Goal: Information Seeking & Learning: Learn about a topic

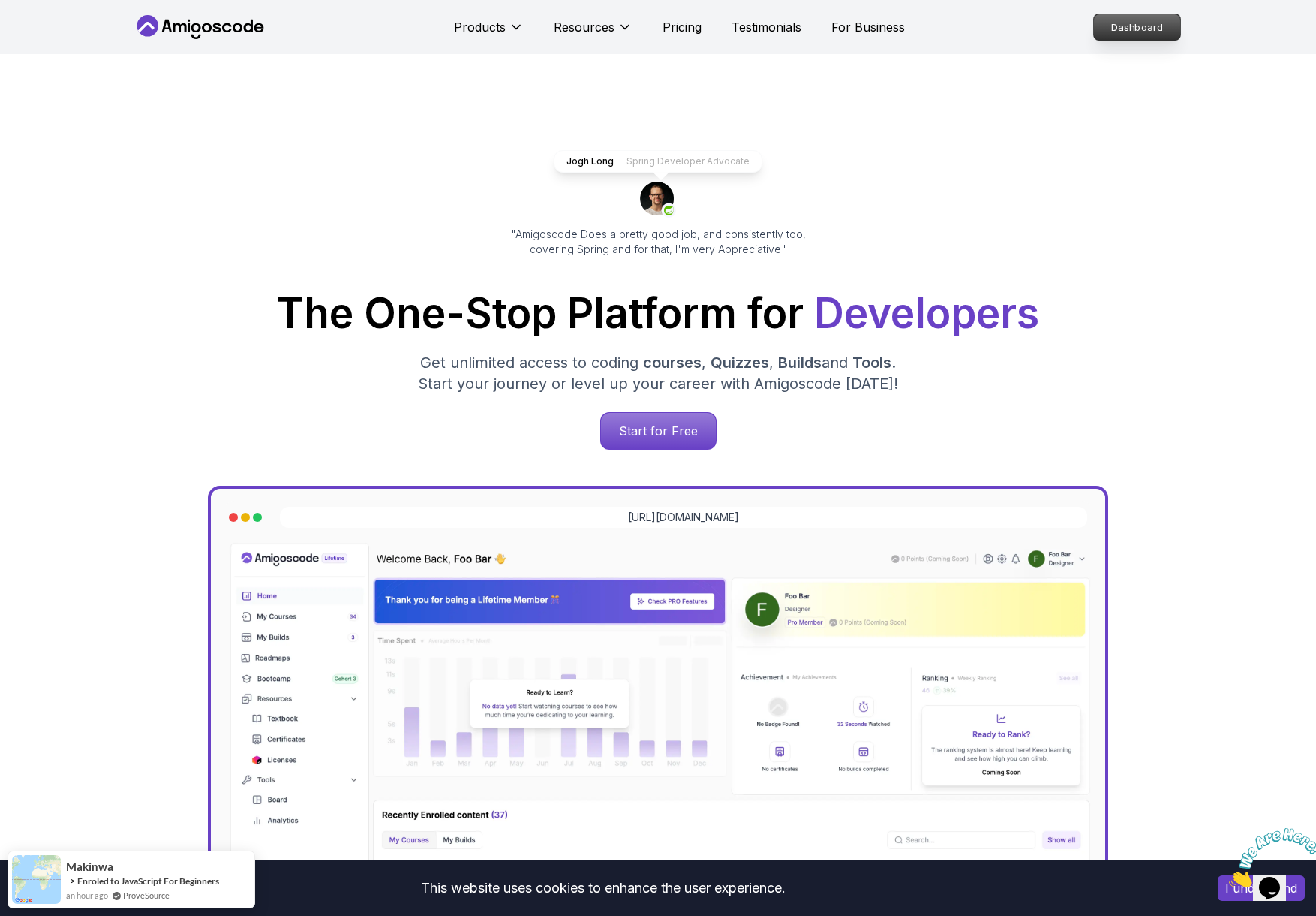
click at [1122, 32] on p "Dashboard" at bounding box center [1137, 27] width 87 height 26
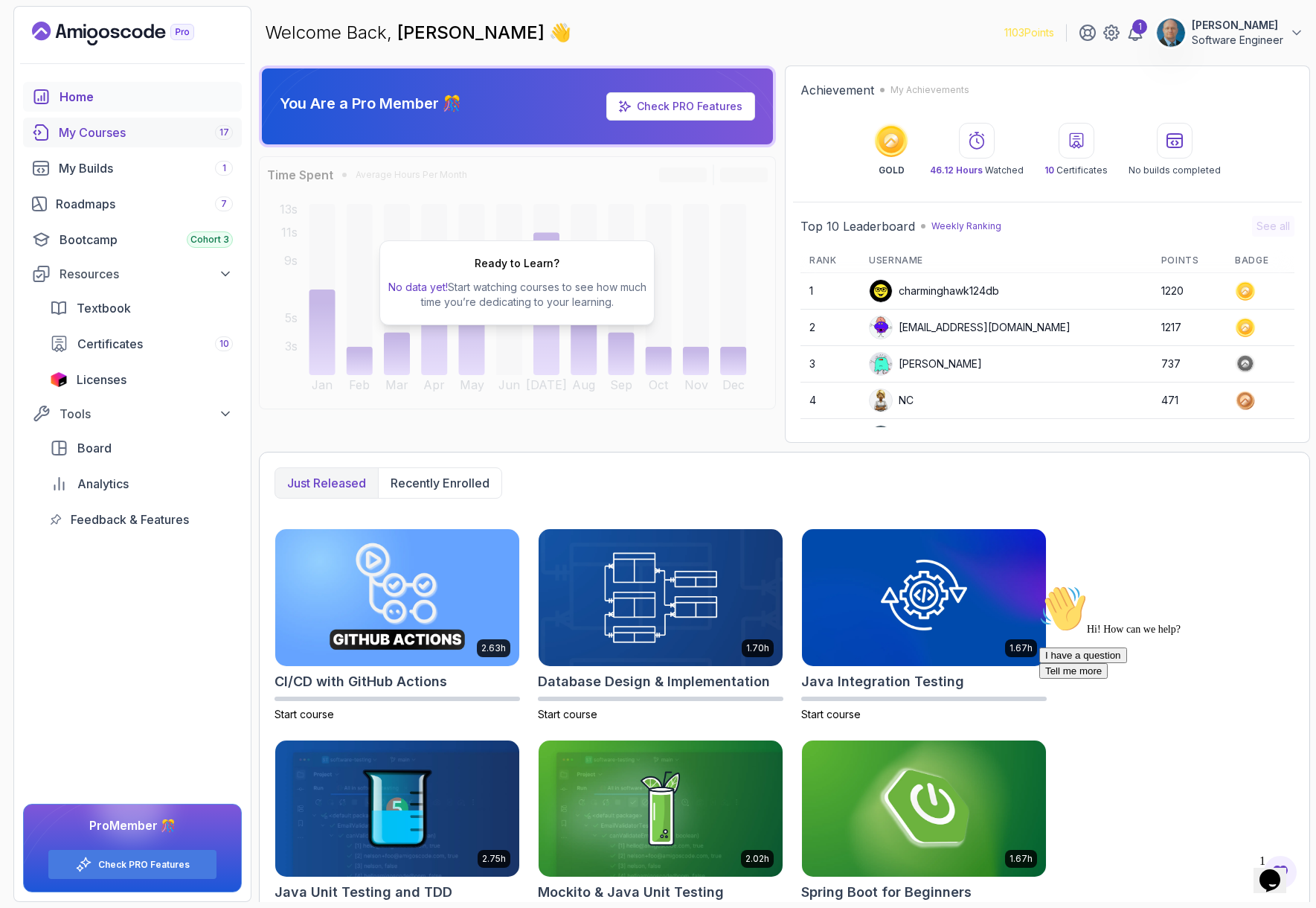
click at [84, 131] on div "My Courses 17" at bounding box center [145, 132] width 174 height 18
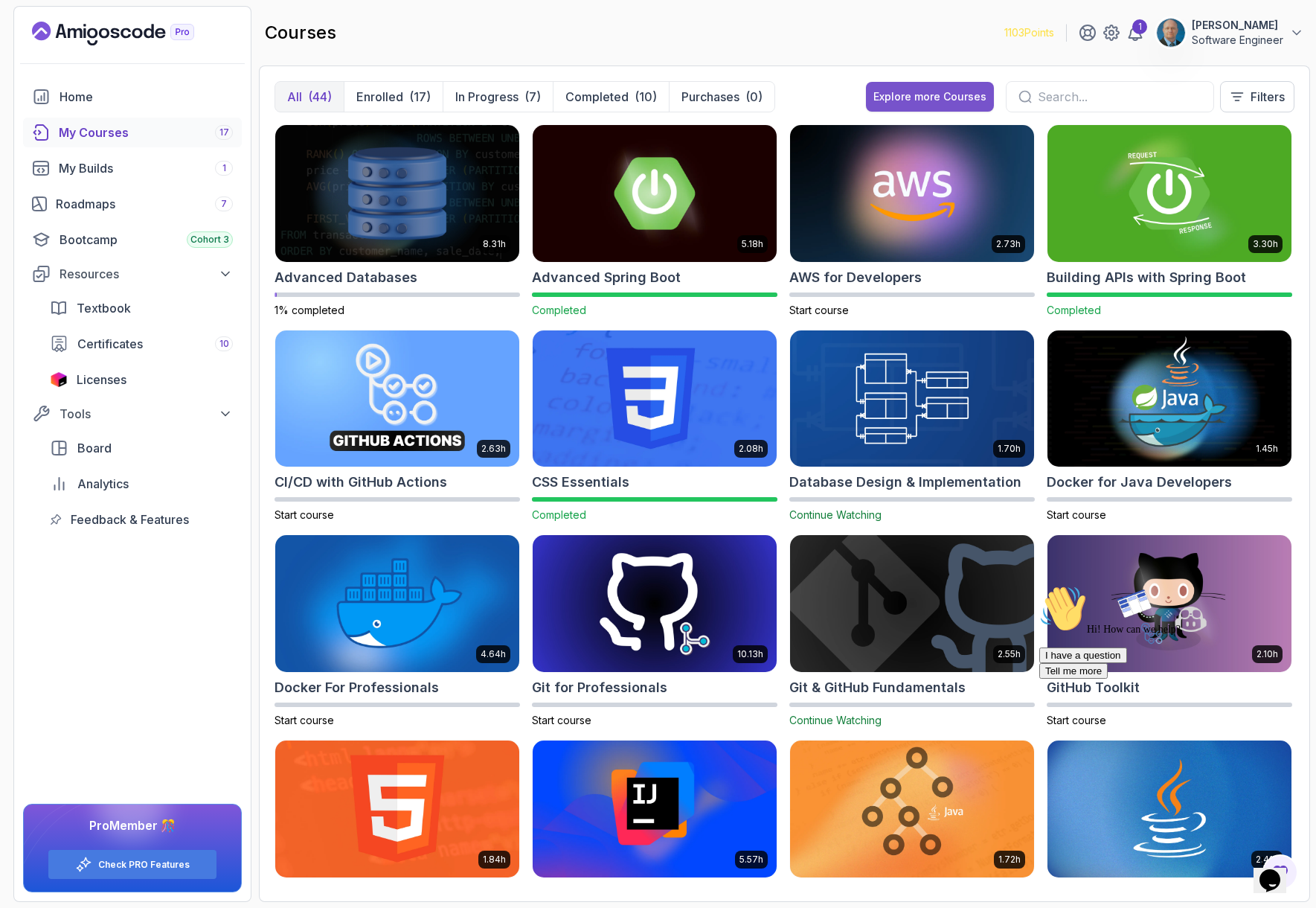
click at [927, 96] on div "Explore more Courses" at bounding box center [930, 96] width 113 height 15
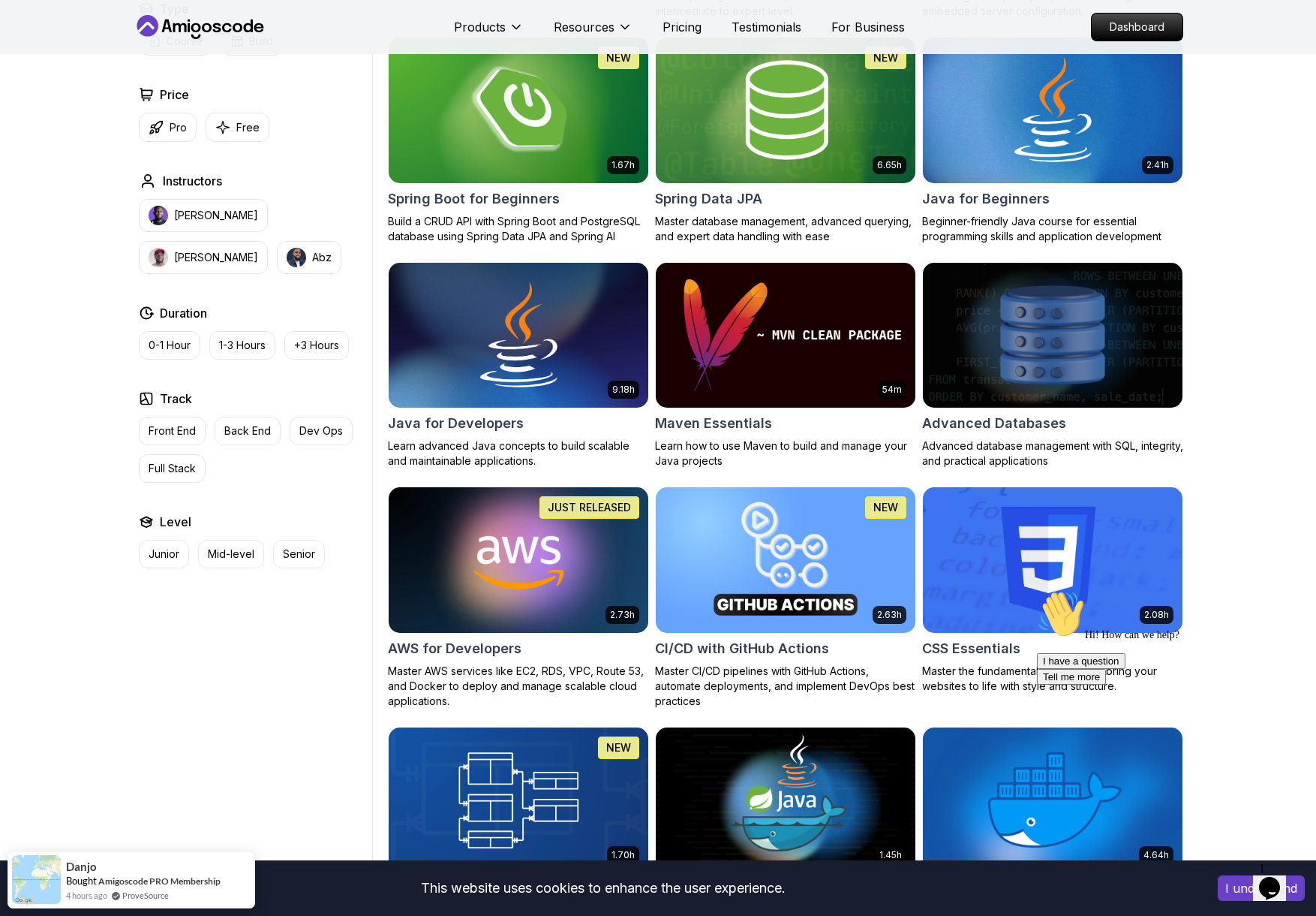
scroll to position [676, 0]
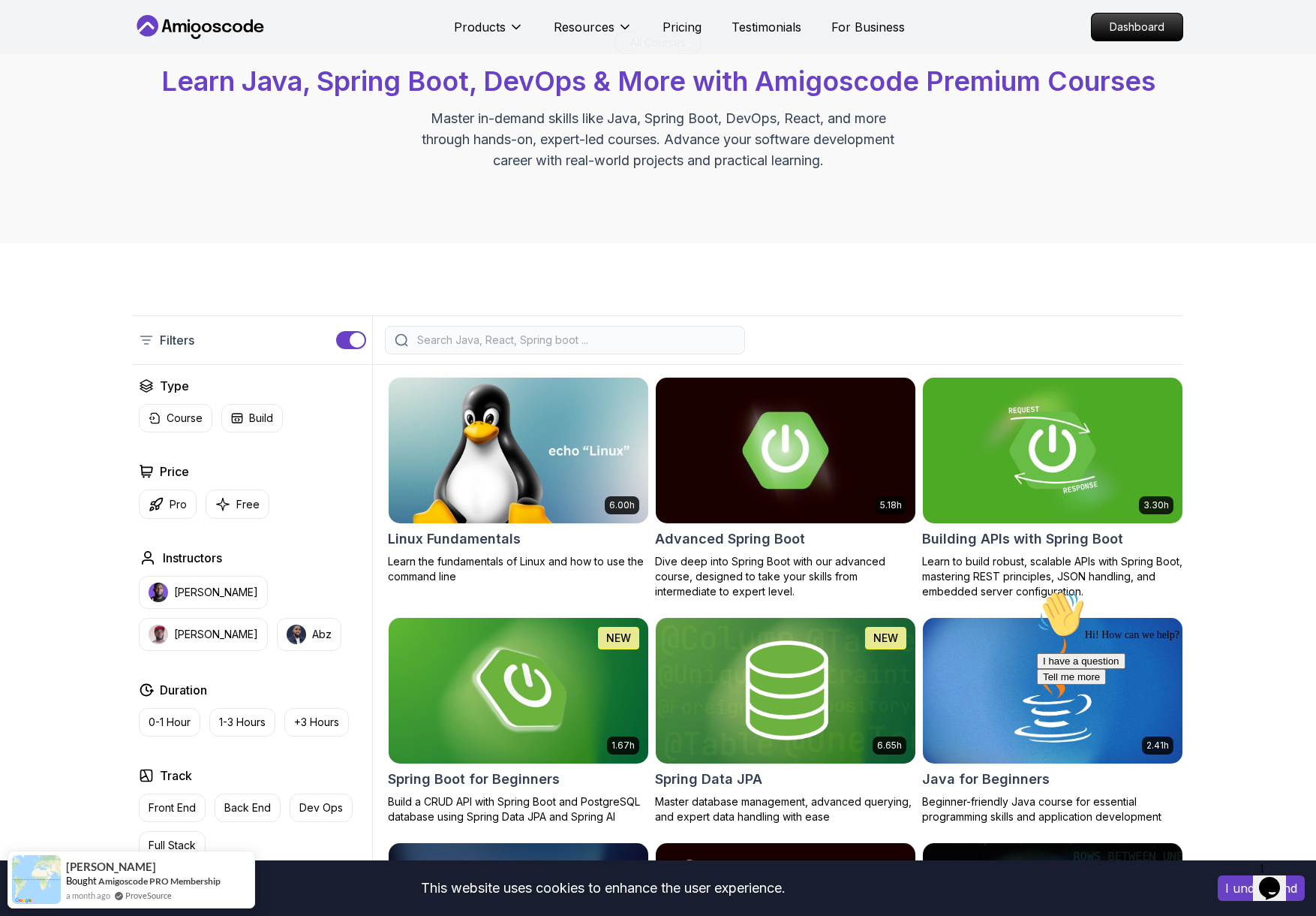
scroll to position [0, 0]
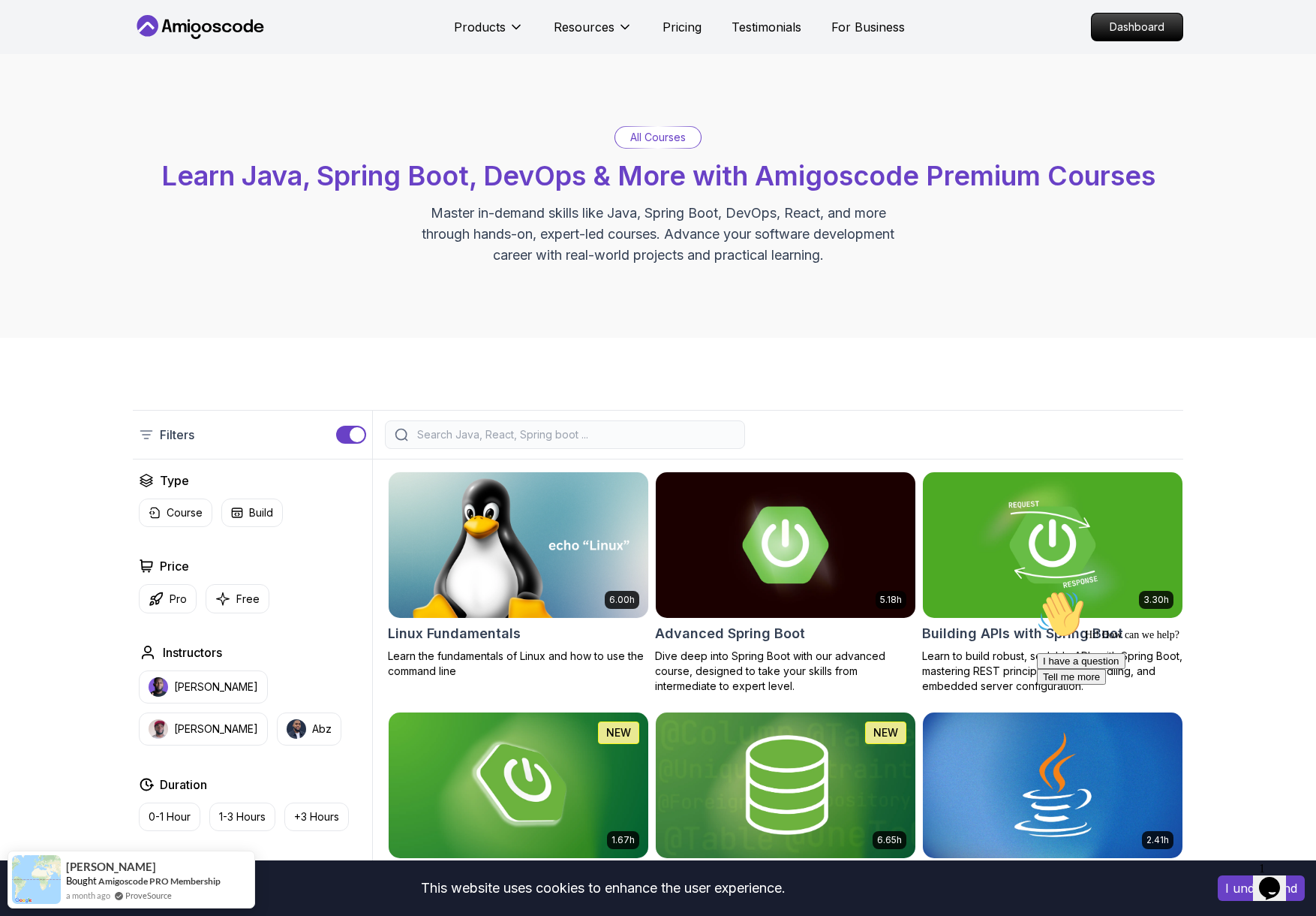
click at [536, 436] on input "search" at bounding box center [574, 434] width 321 height 15
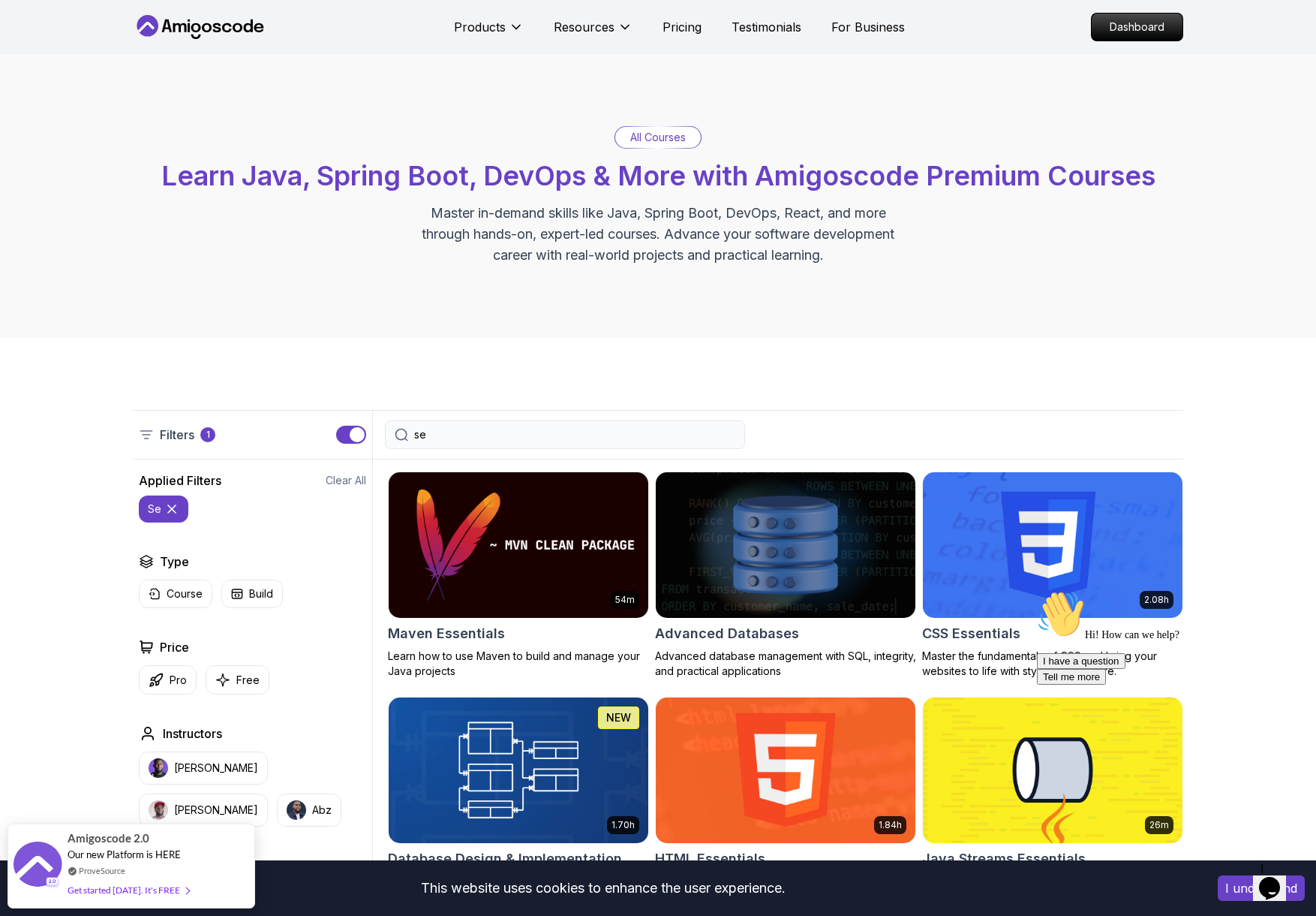
type input "s"
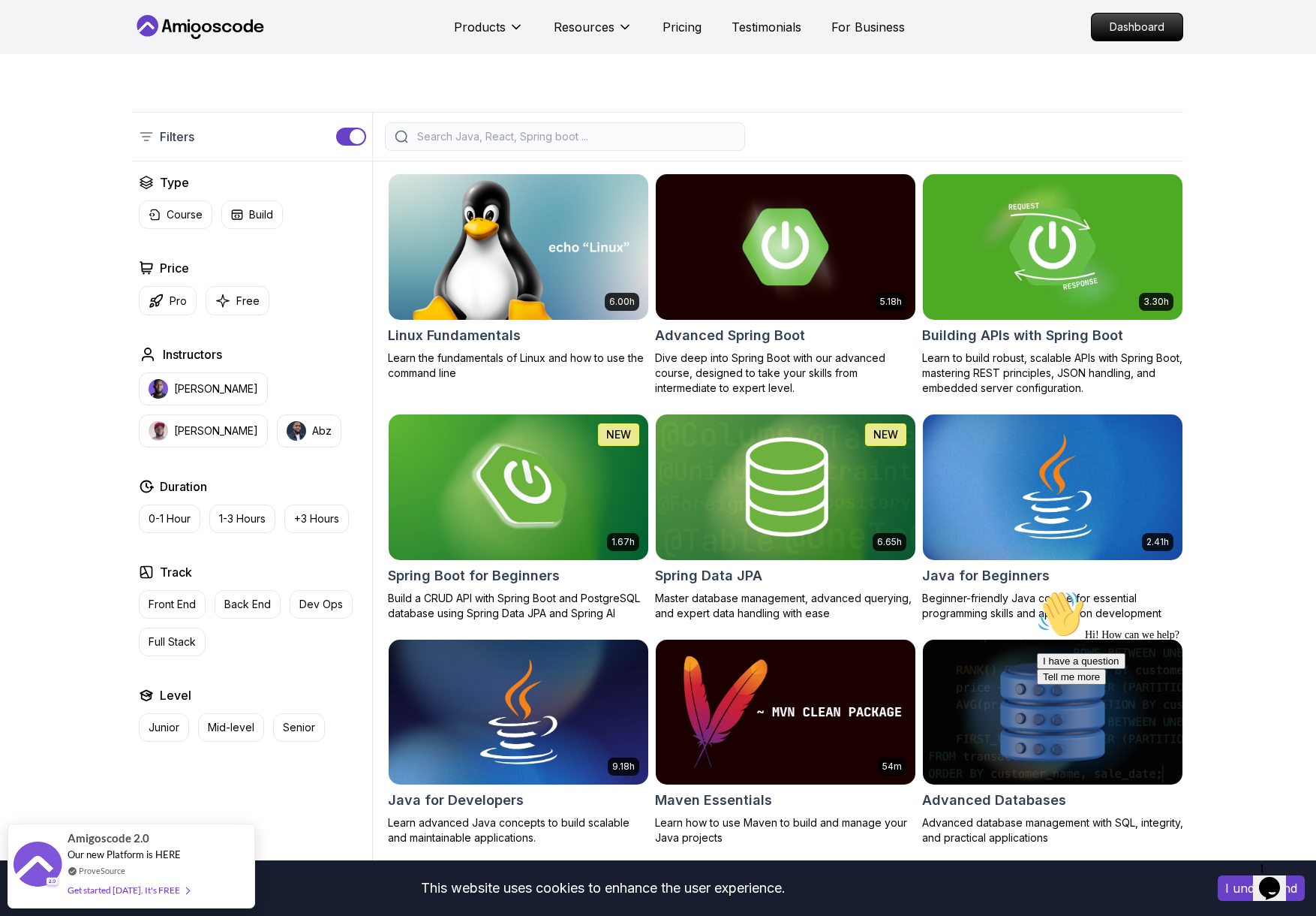
scroll to position [301, 0]
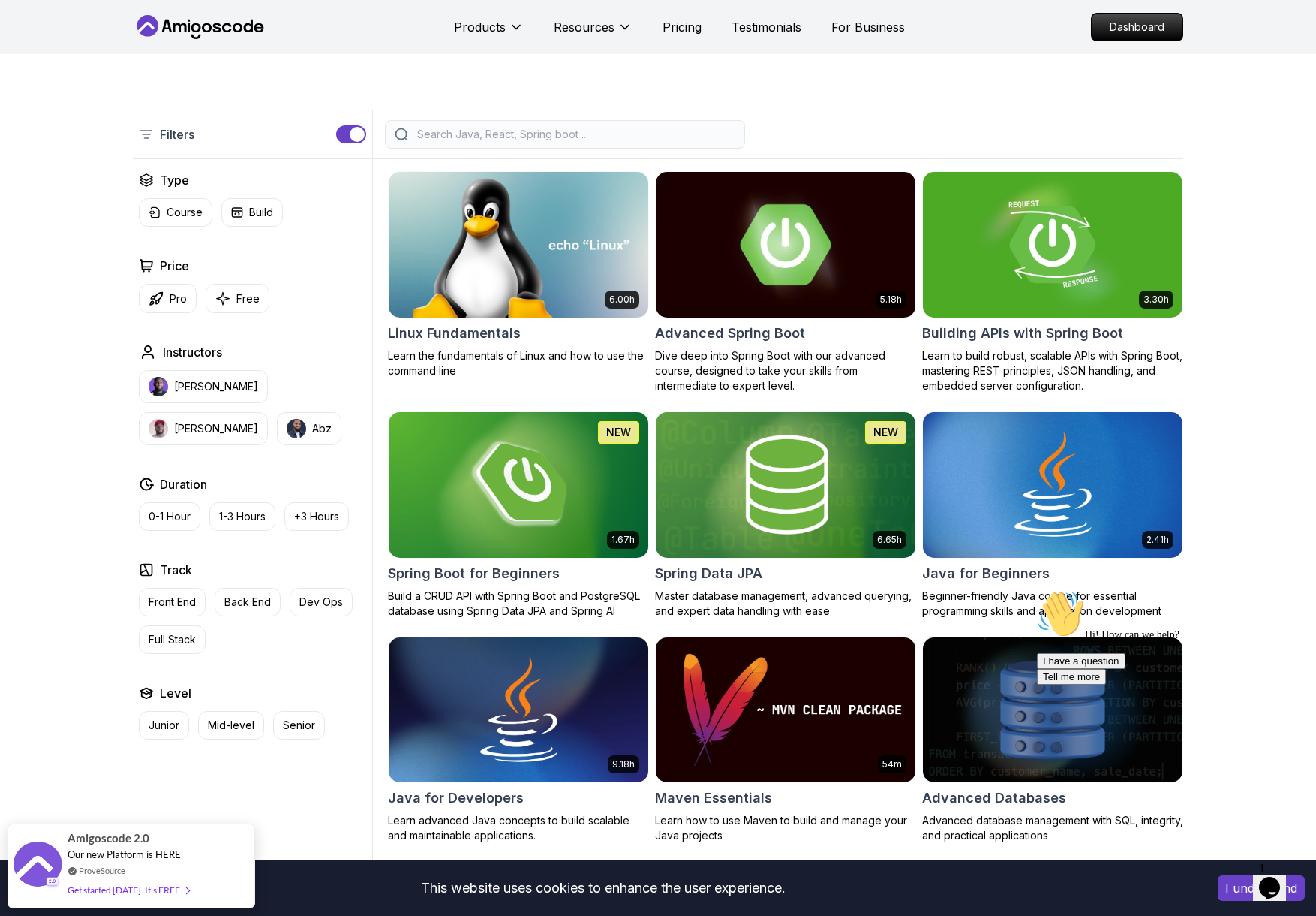
click at [756, 333] on h2 "Advanced Spring Boot" at bounding box center [730, 333] width 150 height 21
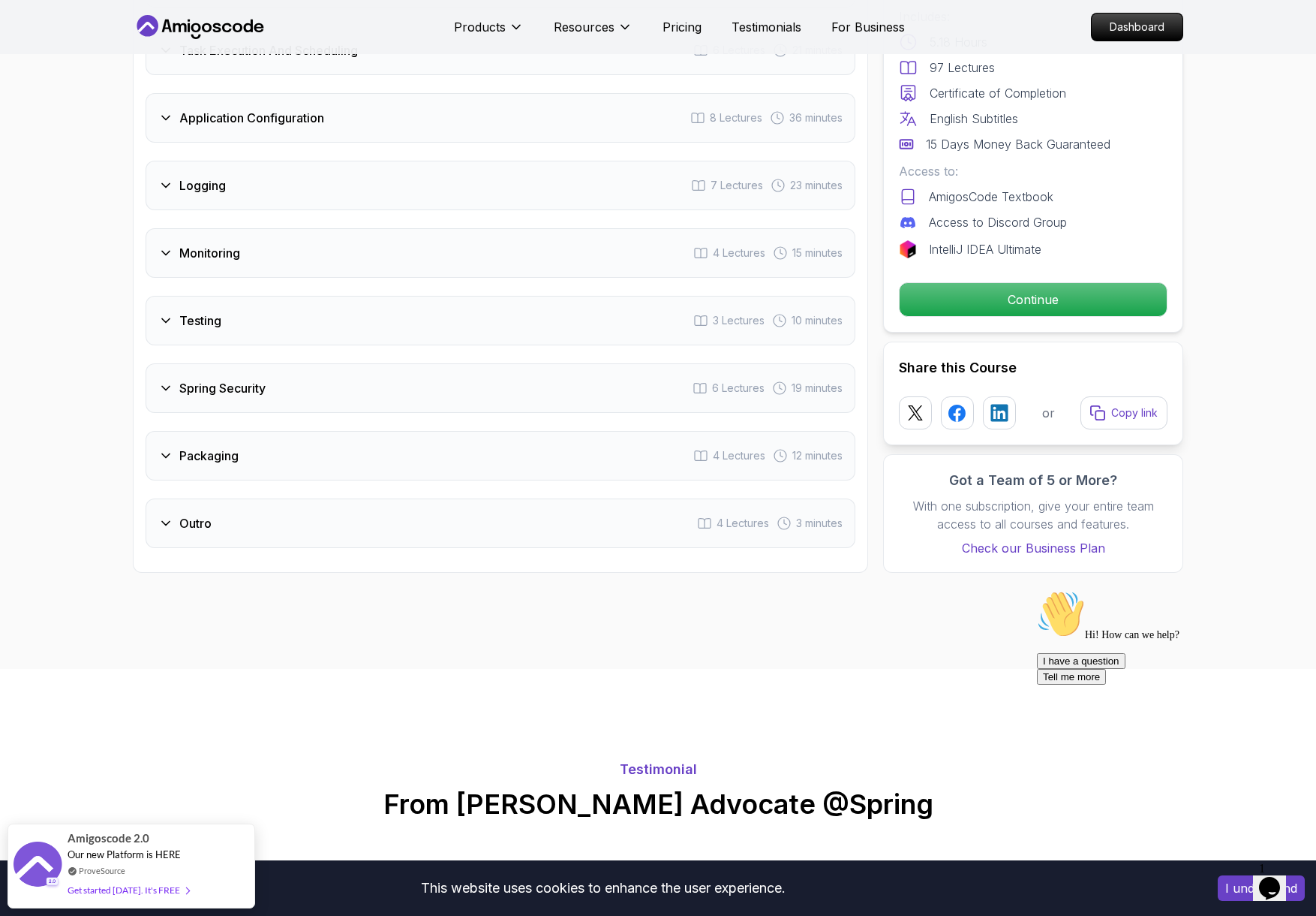
scroll to position [2553, 0]
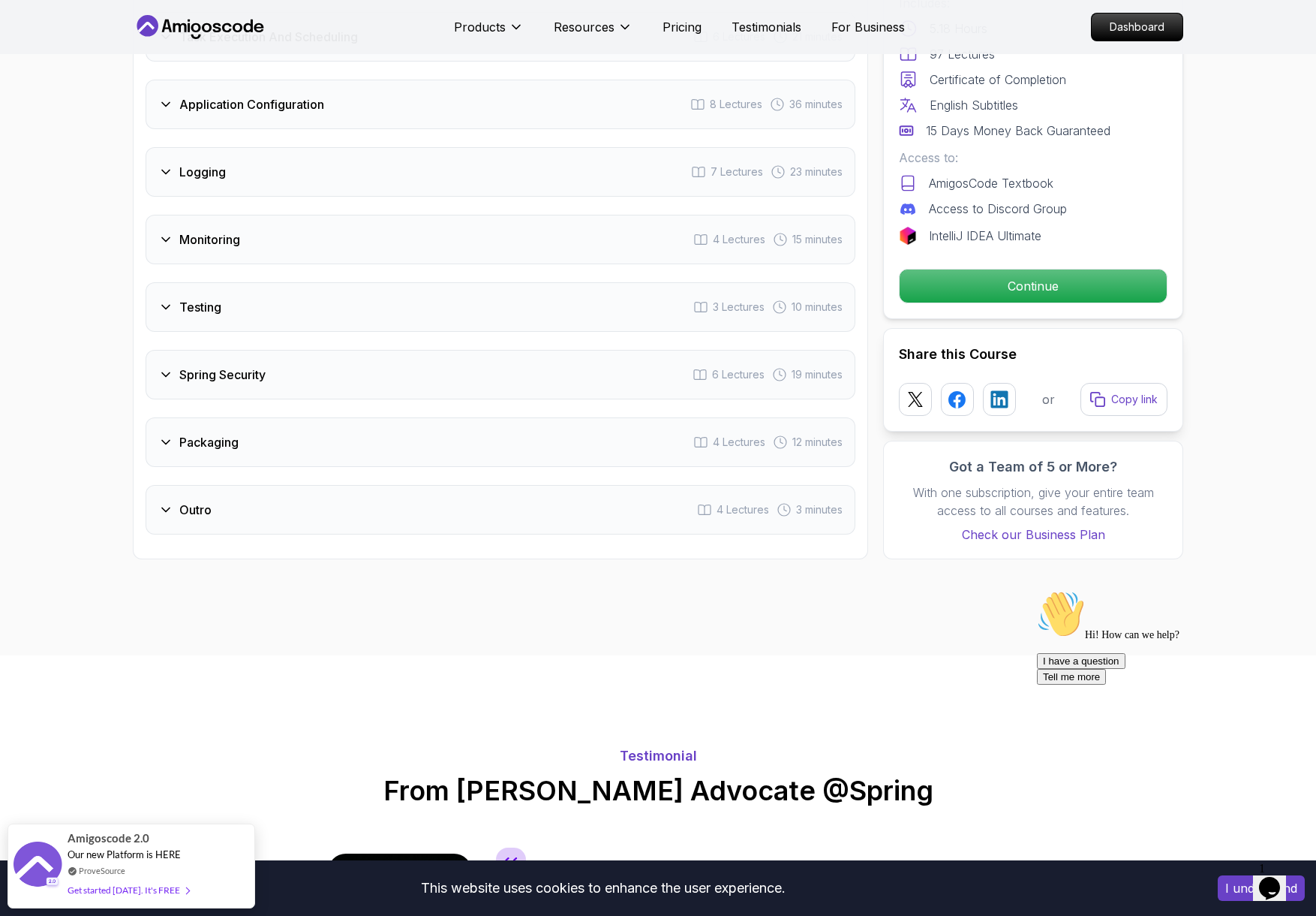
click at [168, 367] on icon at bounding box center [165, 374] width 15 height 15
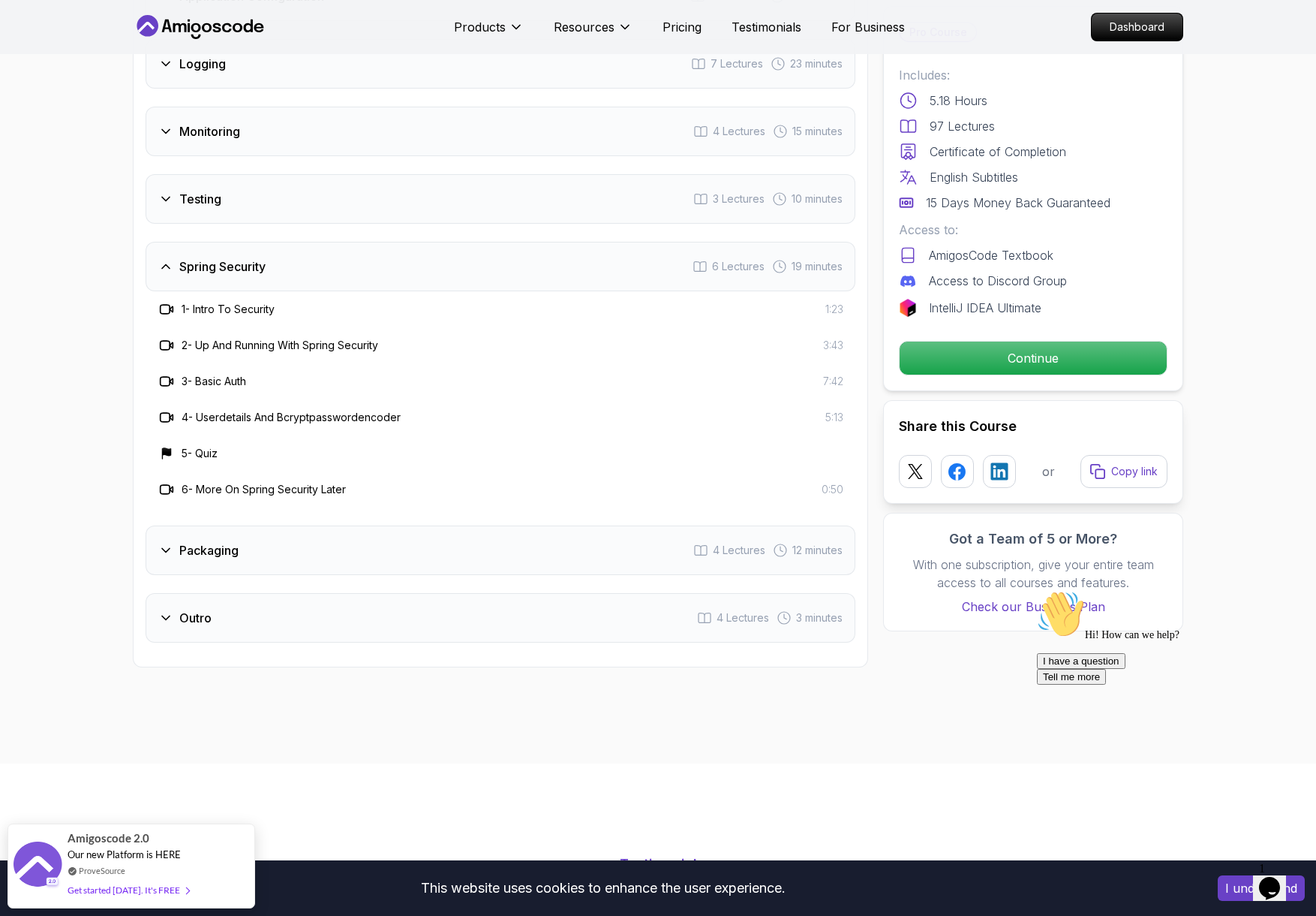
scroll to position [2445, 0]
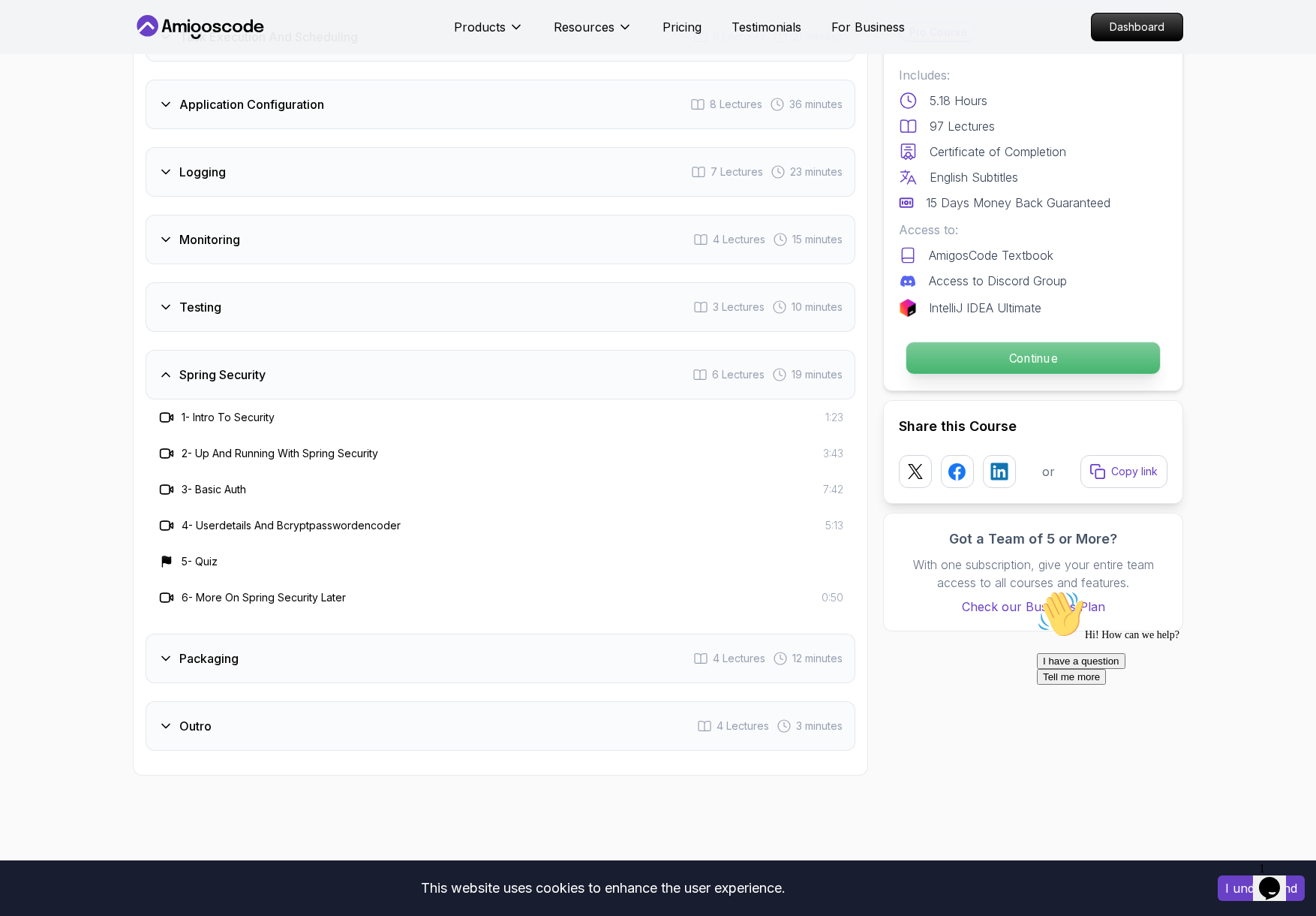
click at [1048, 361] on p "Continue" at bounding box center [1033, 358] width 254 height 32
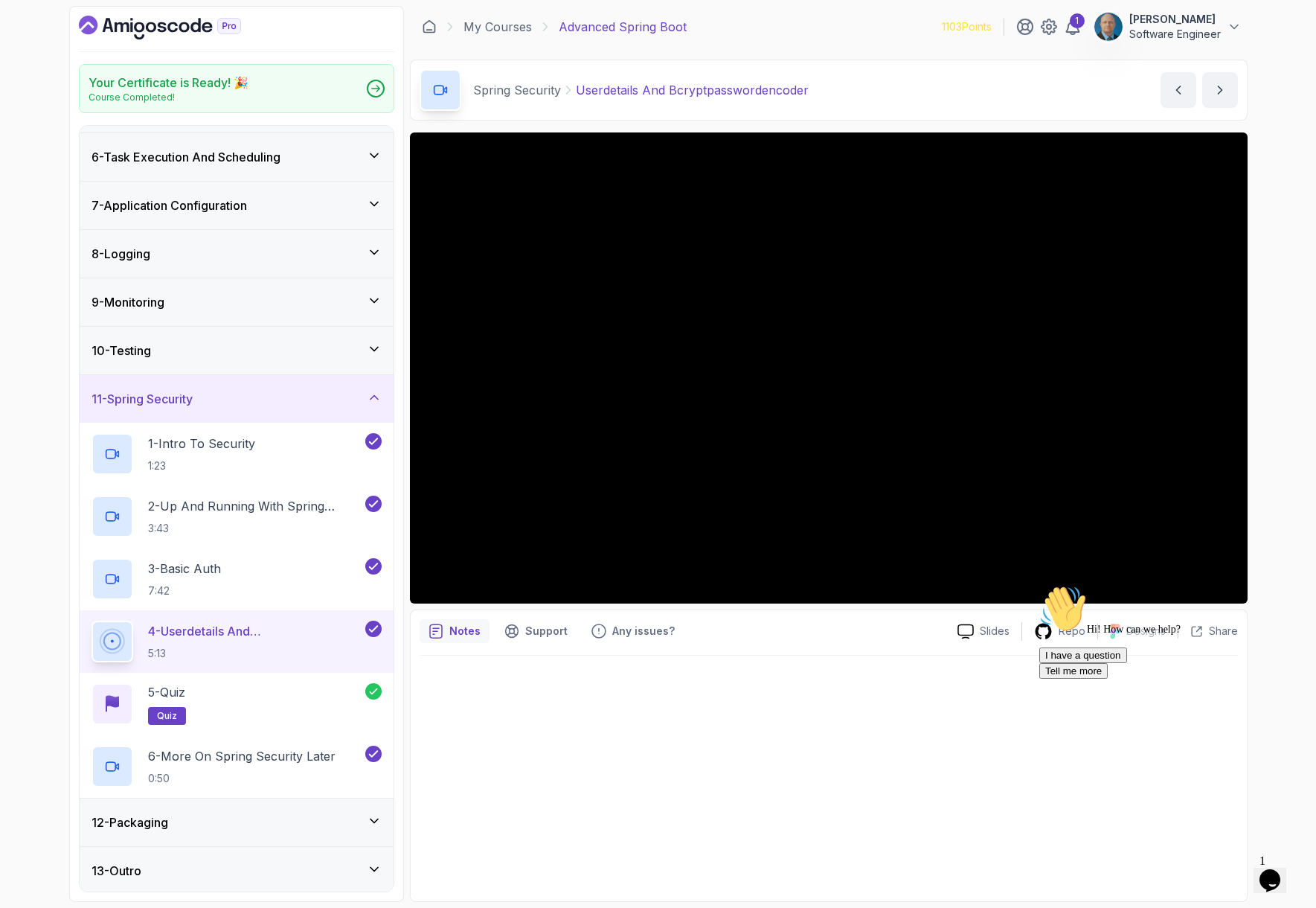
scroll to position [238, 0]
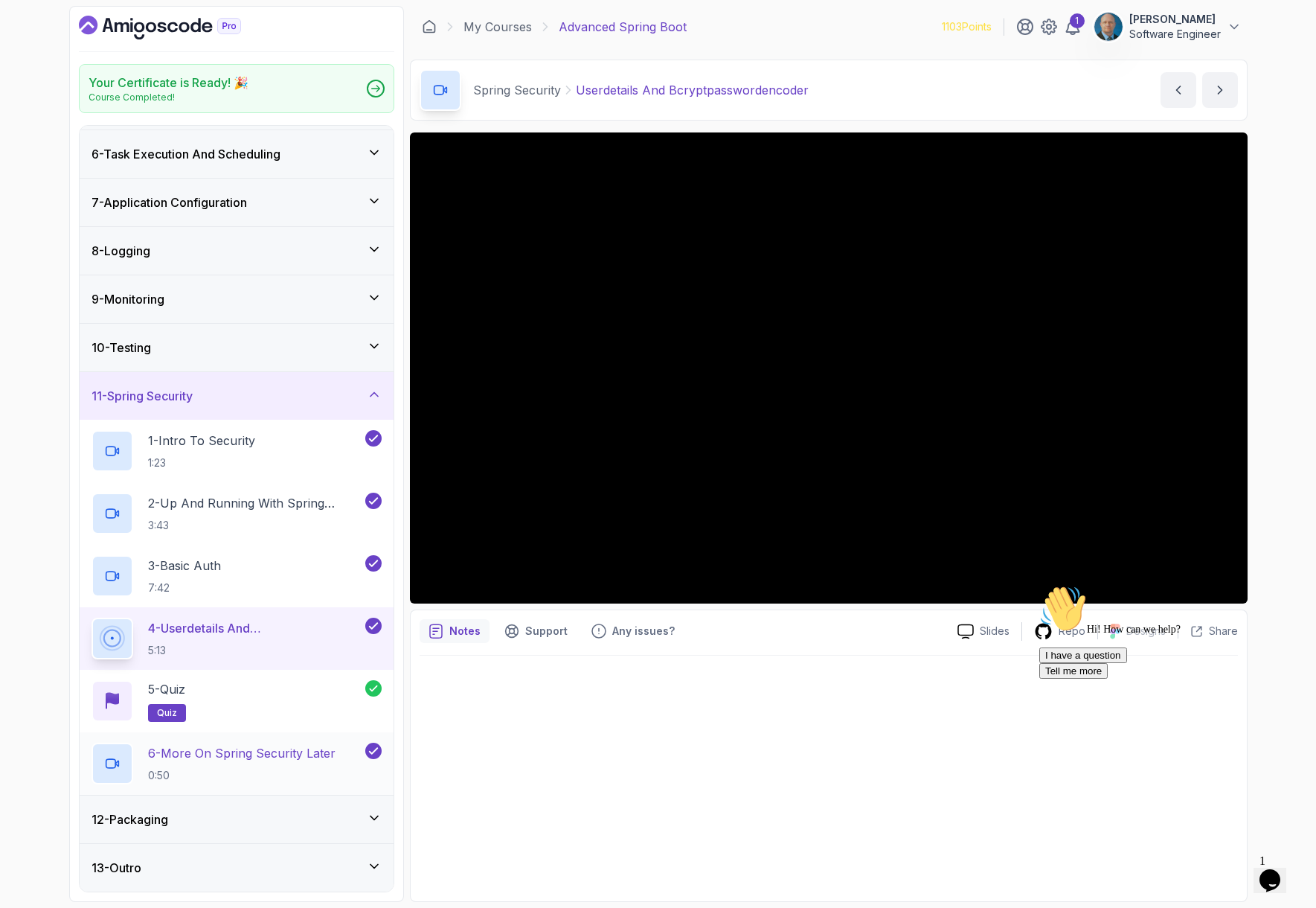
click at [228, 756] on p "6 - More On Spring Security Later" at bounding box center [242, 753] width 187 height 18
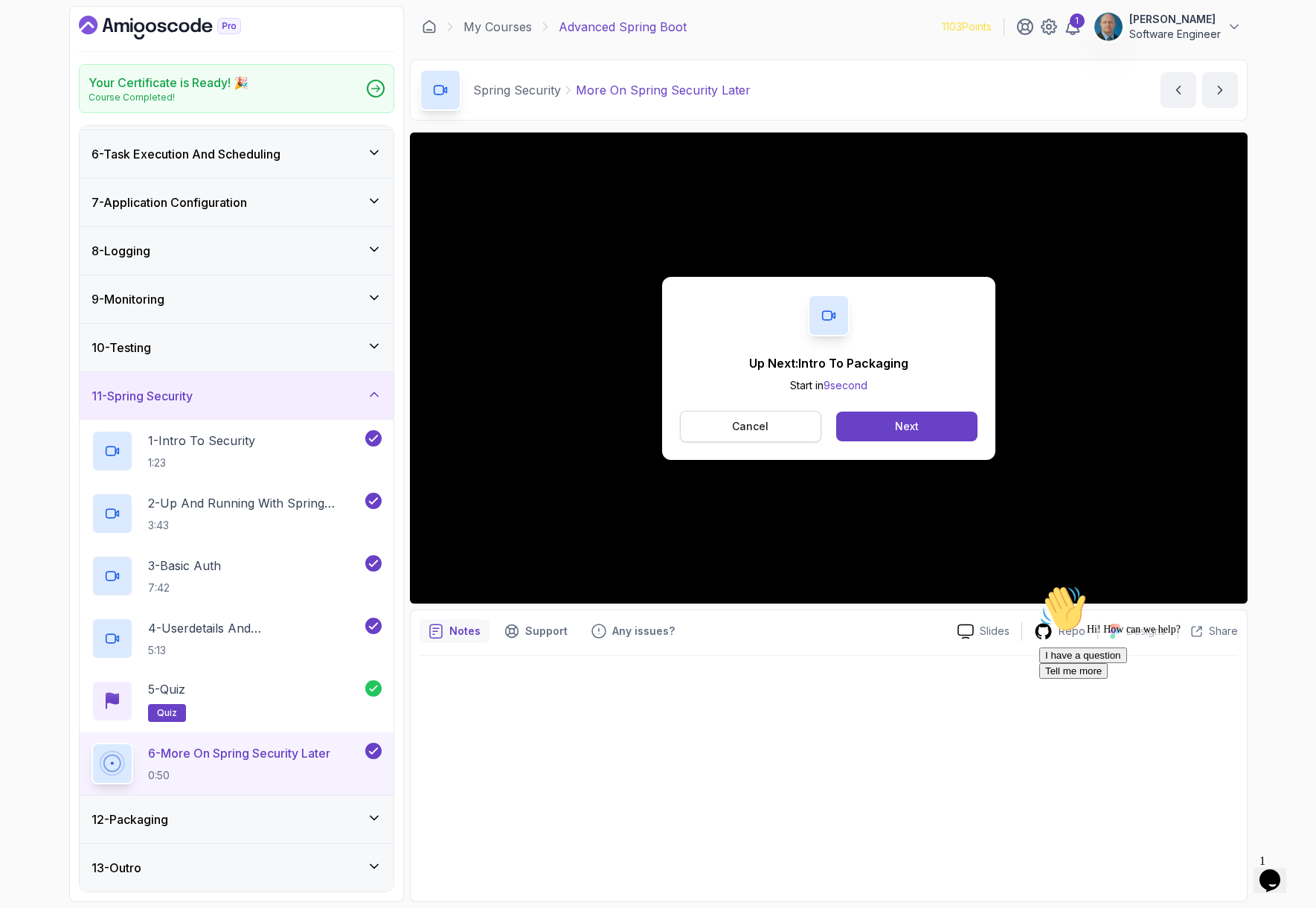
click at [767, 431] on p "Cancel" at bounding box center [751, 426] width 37 height 15
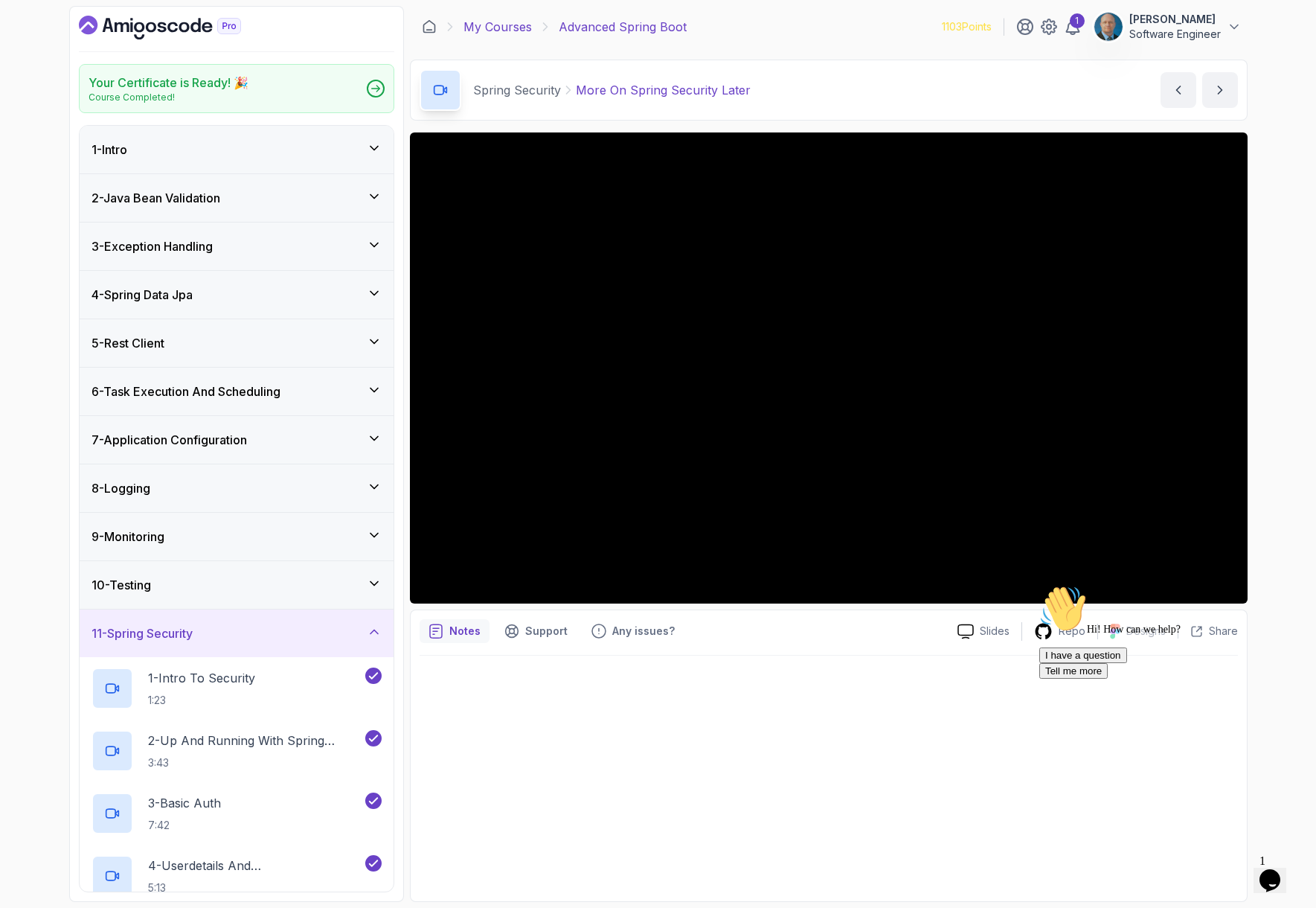
click at [500, 32] on link "My Courses" at bounding box center [498, 26] width 68 height 18
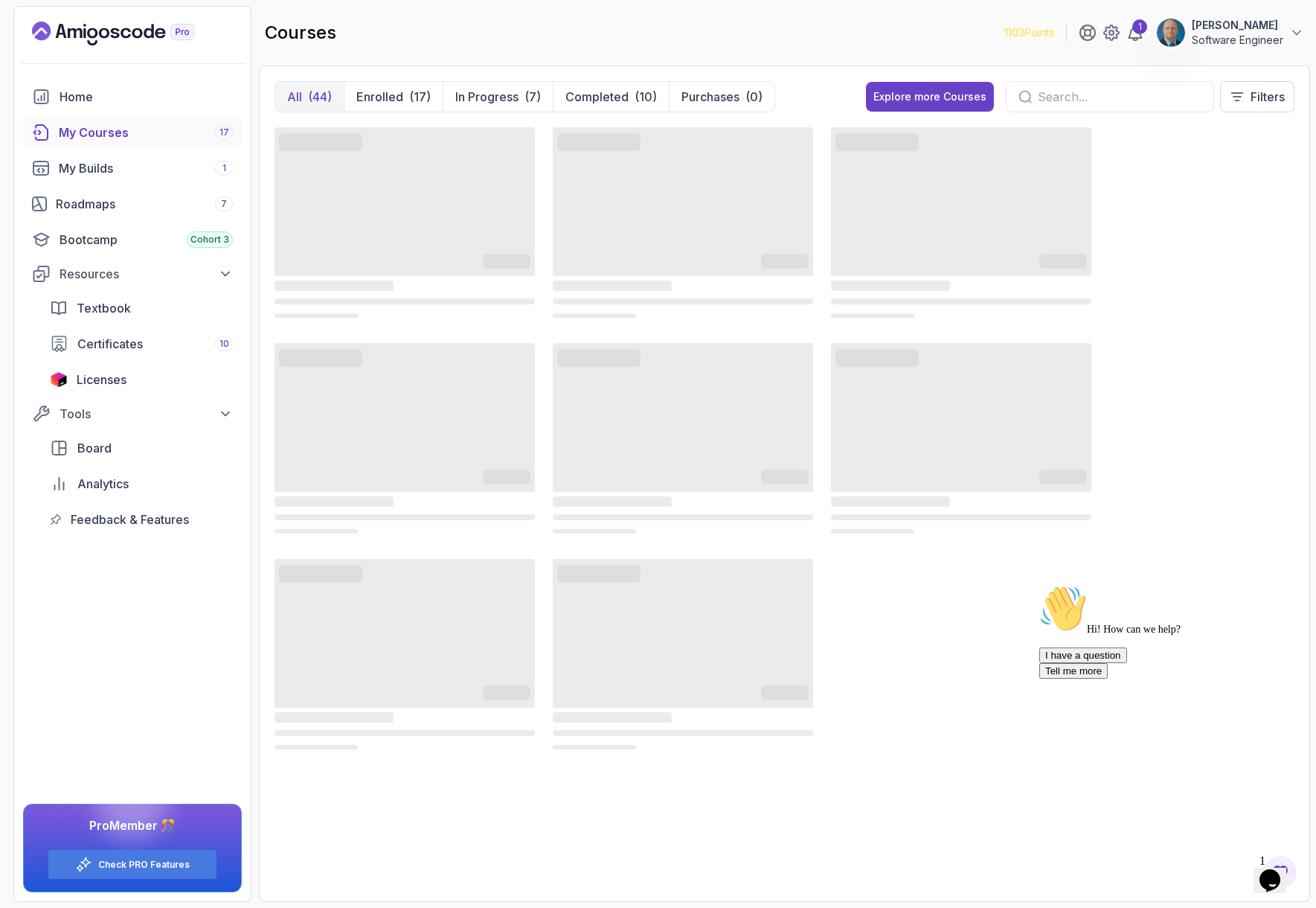
click at [1055, 96] on input "text" at bounding box center [1119, 96] width 164 height 18
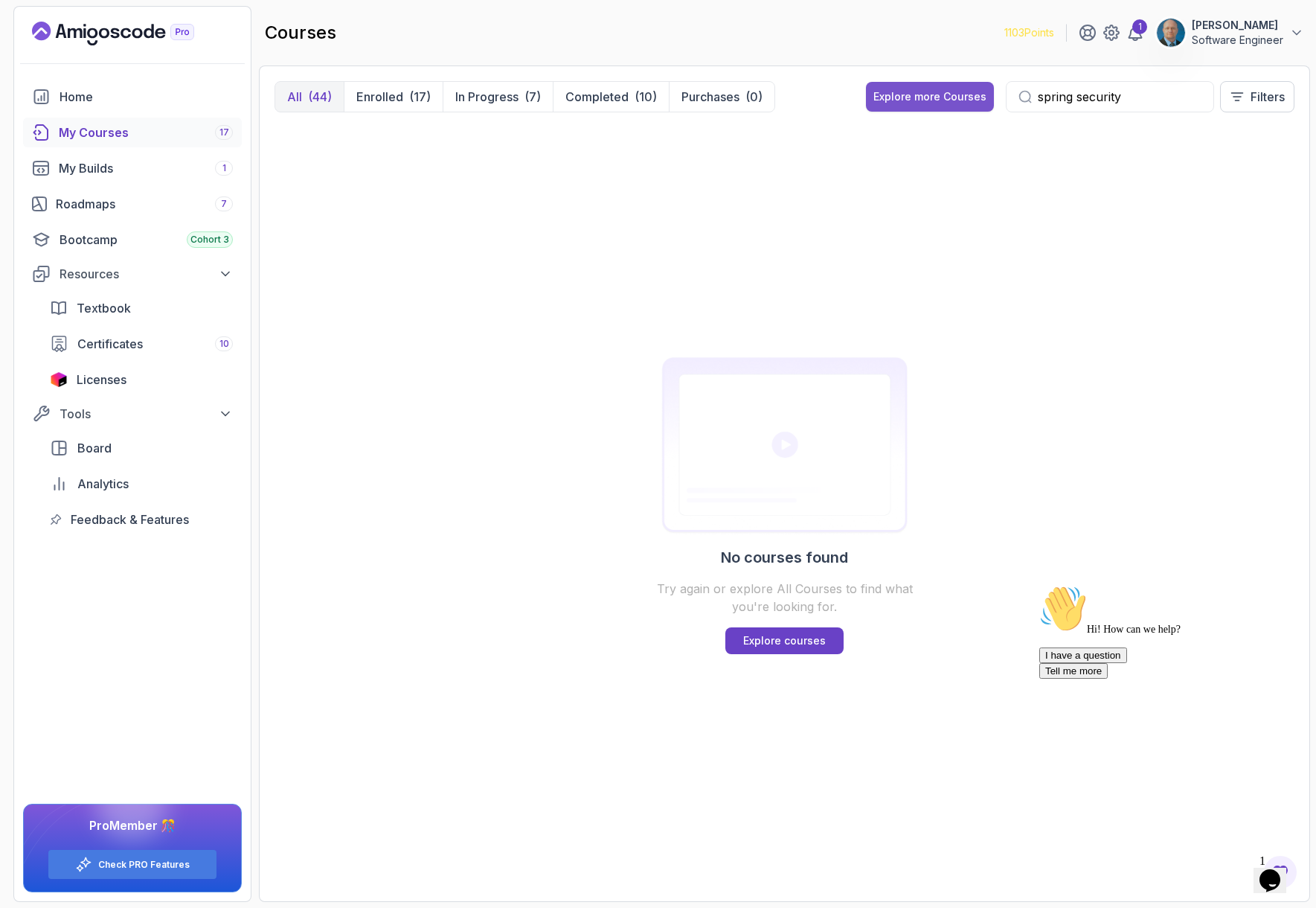
type input "spring security"
click at [955, 96] on div "Explore more Courses" at bounding box center [930, 96] width 113 height 15
